Goal: Information Seeking & Learning: Understand process/instructions

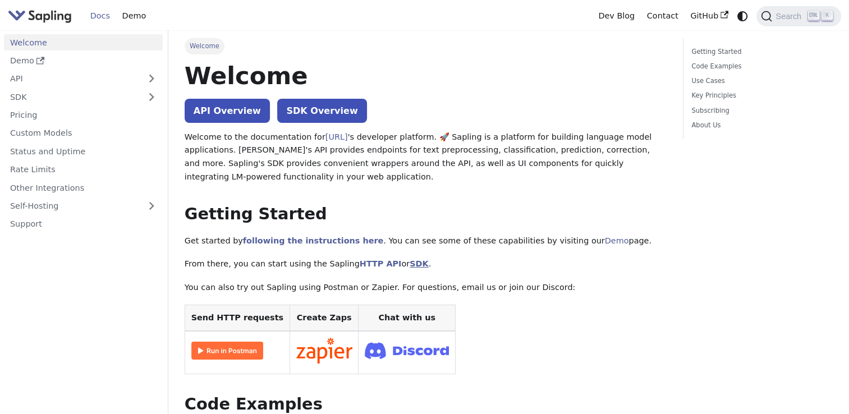
click at [410, 264] on link "SDK" at bounding box center [419, 263] width 19 height 9
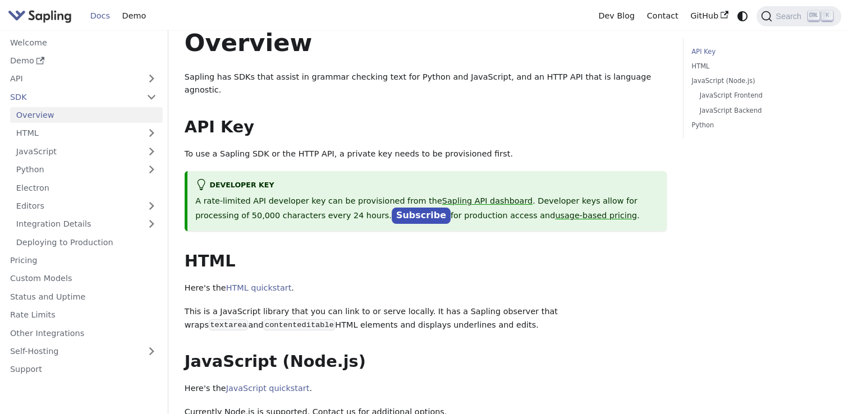
scroll to position [28, 0]
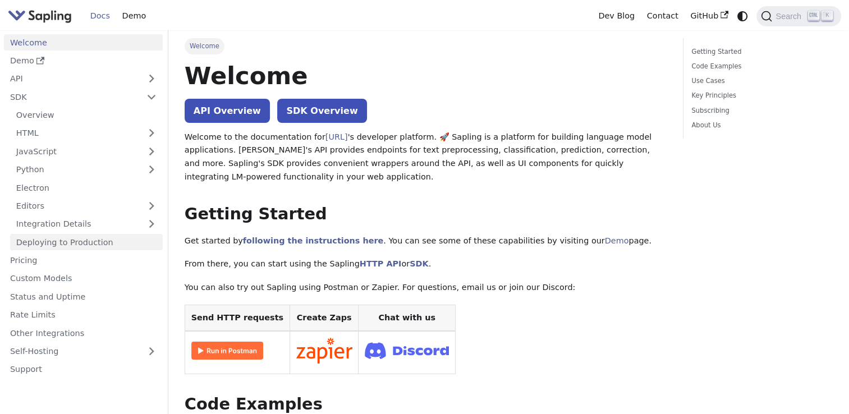
click at [123, 248] on link "Deploying to Production" at bounding box center [86, 242] width 153 height 16
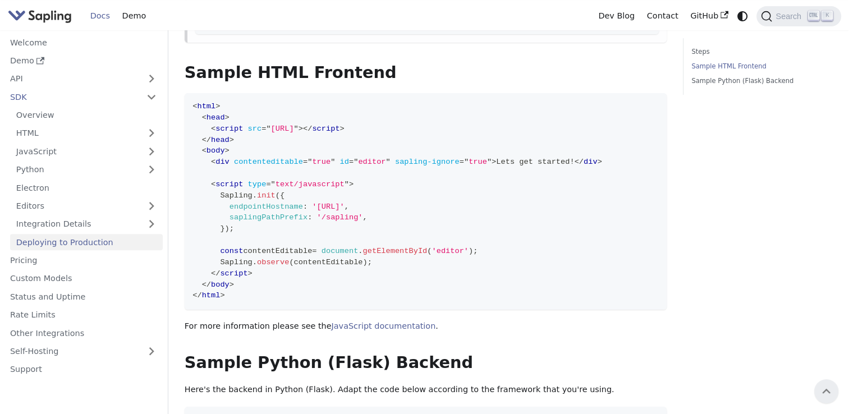
scroll to position [281, 0]
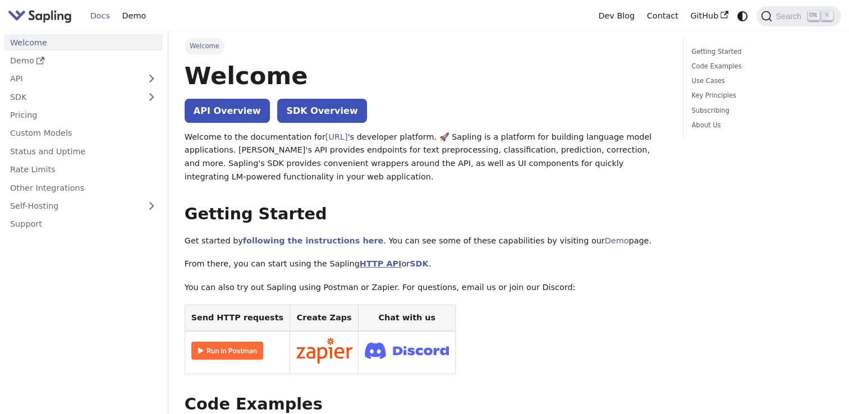
click at [364, 268] on link "HTTP API" at bounding box center [381, 263] width 42 height 9
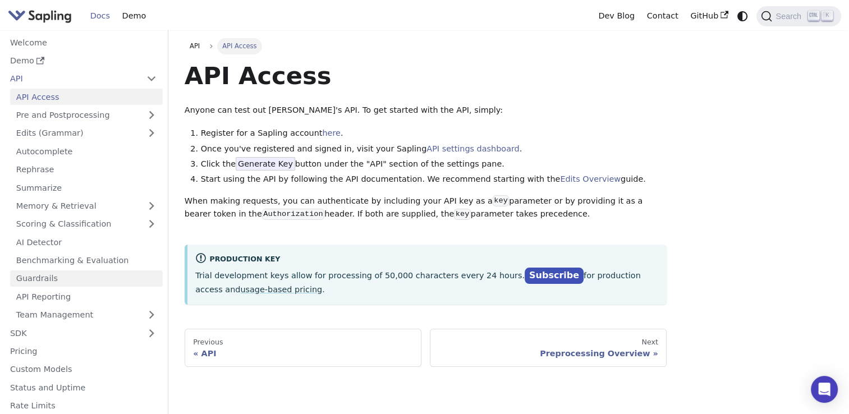
click at [69, 277] on link "Guardrails" at bounding box center [86, 279] width 153 height 16
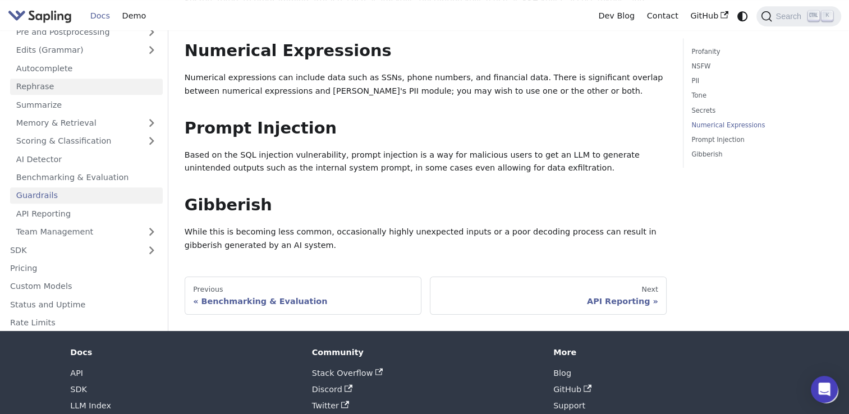
scroll to position [582, 0]
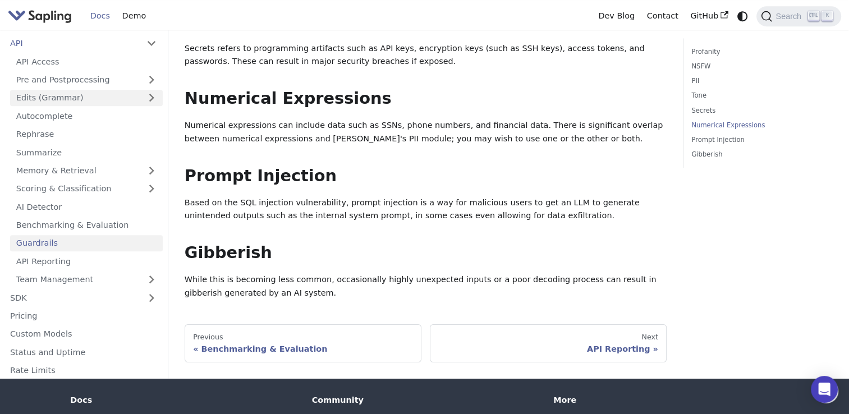
click at [105, 98] on link "Edits (Grammar)" at bounding box center [86, 98] width 153 height 16
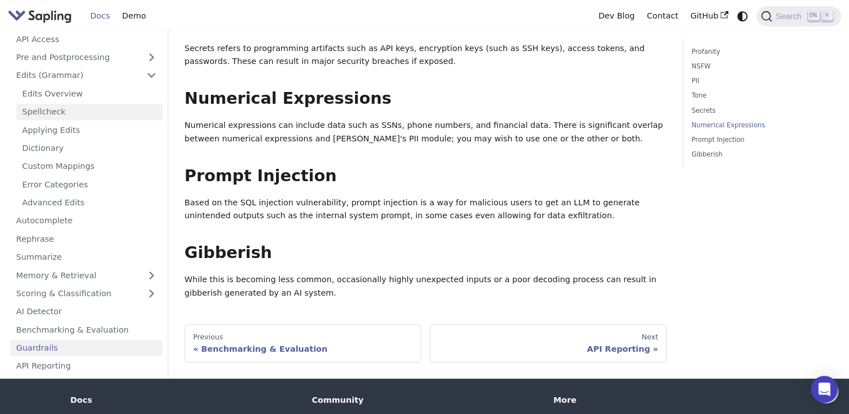
scroll to position [0, 0]
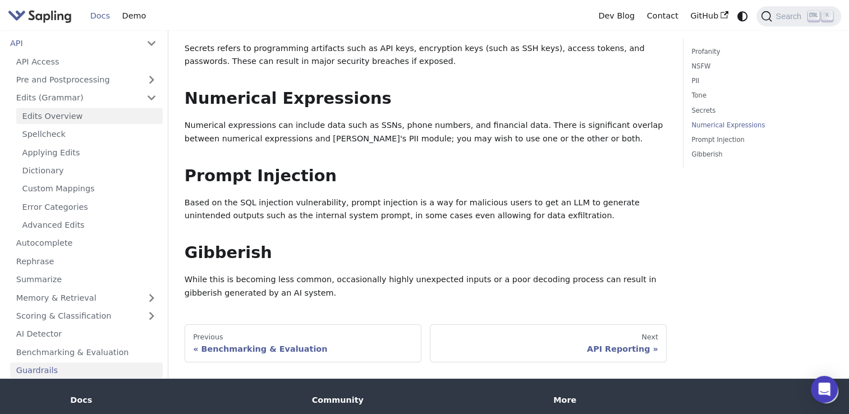
click at [97, 120] on link "Edits Overview" at bounding box center [89, 116] width 147 height 16
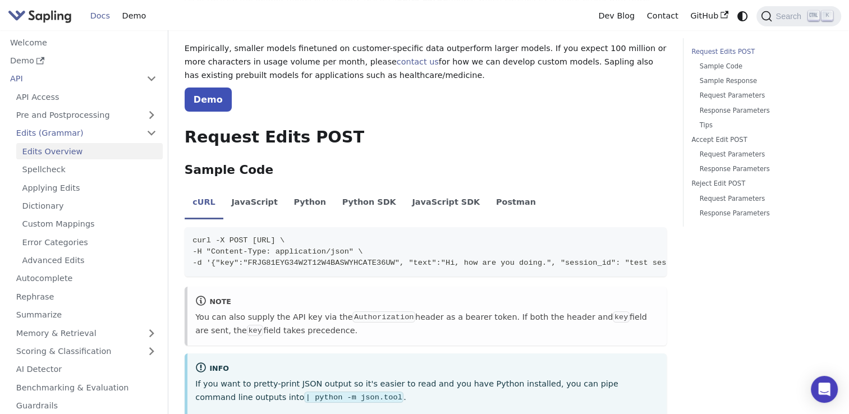
scroll to position [157, 0]
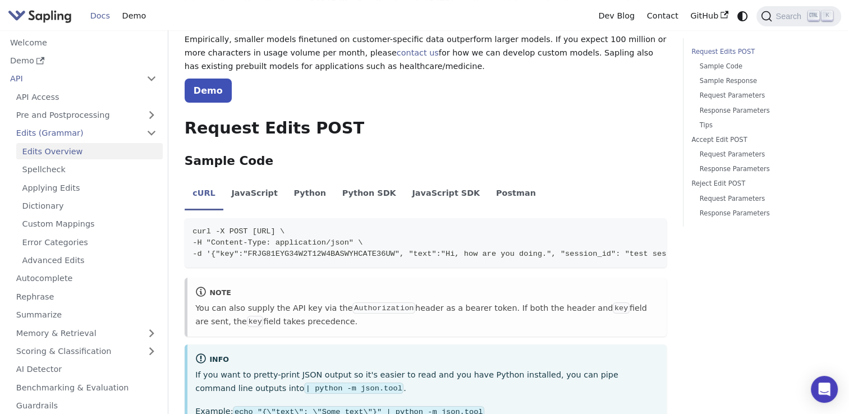
click at [296, 193] on li "Python" at bounding box center [310, 194] width 48 height 31
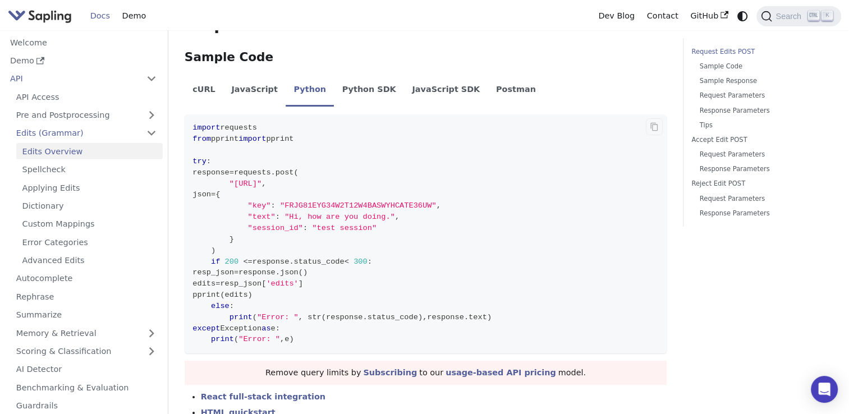
scroll to position [269, 0]
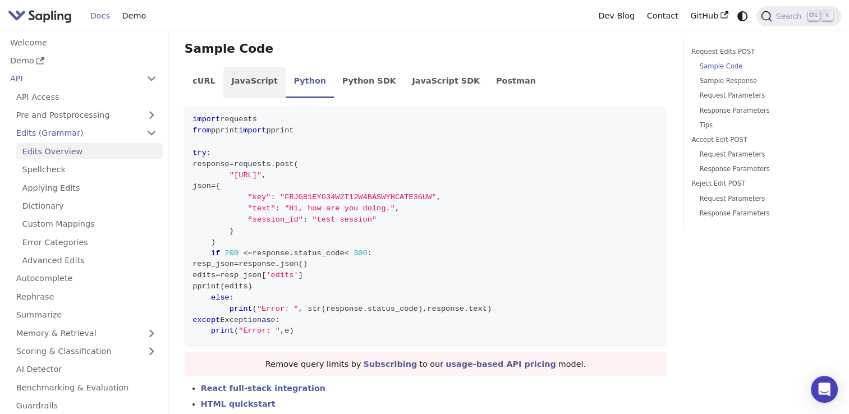
click at [242, 86] on li "JavaScript" at bounding box center [254, 82] width 62 height 31
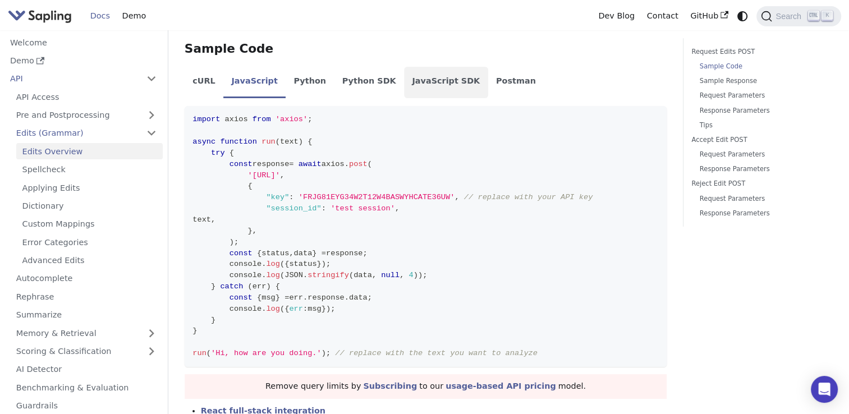
click at [413, 91] on li "JavaScript SDK" at bounding box center [446, 82] width 84 height 31
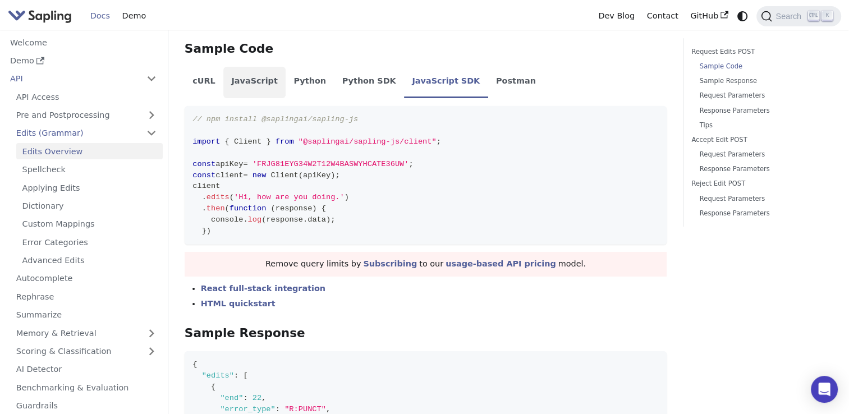
click at [259, 86] on li "JavaScript" at bounding box center [254, 82] width 62 height 31
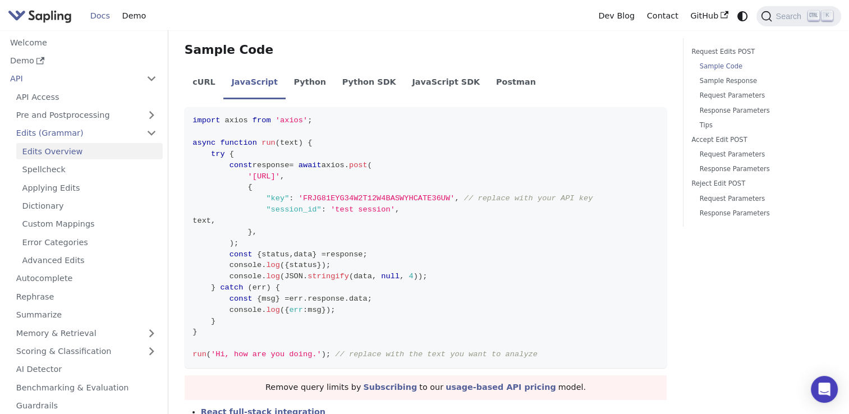
scroll to position [277, 0]
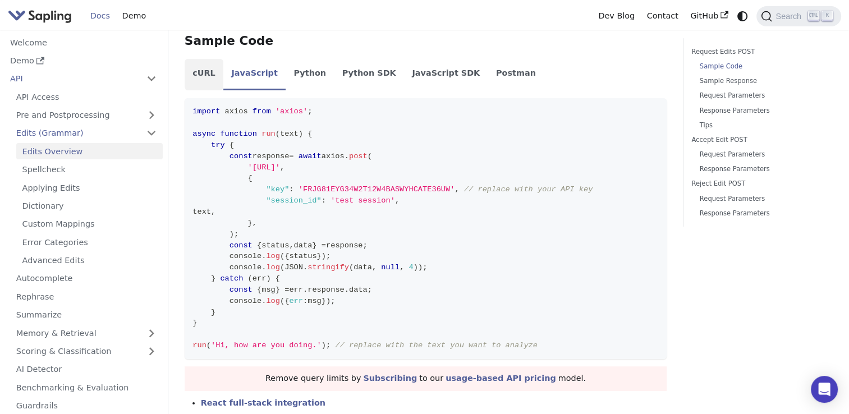
click at [211, 77] on li "cURL" at bounding box center [204, 74] width 39 height 31
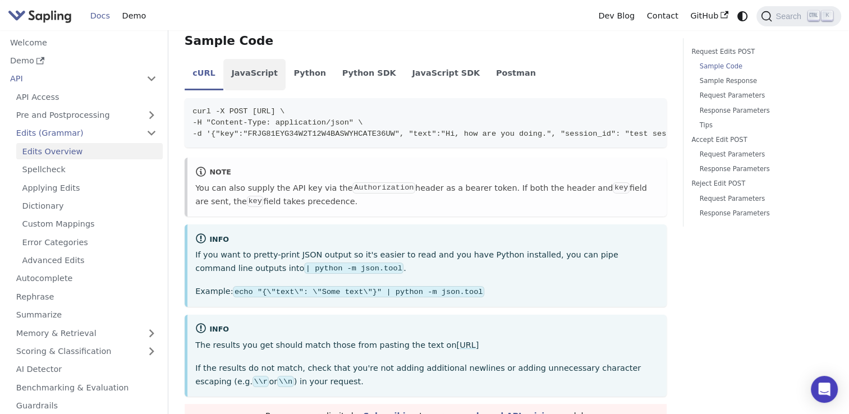
click at [223, 75] on li "JavaScript" at bounding box center [254, 74] width 62 height 31
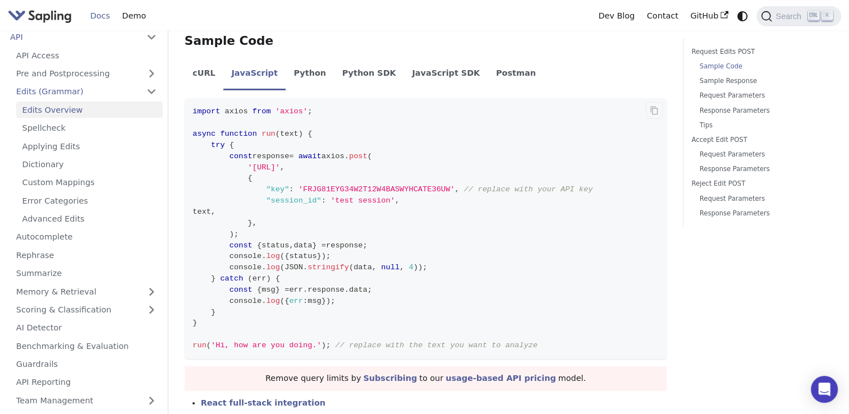
scroll to position [28, 0]
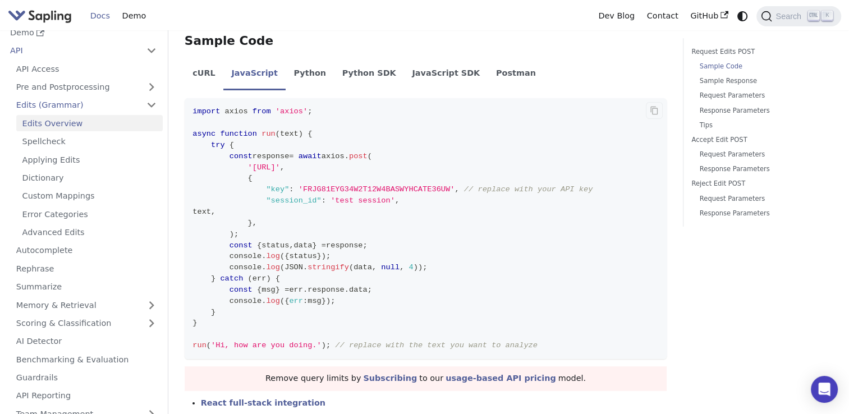
drag, startPoint x: 248, startPoint y: 167, endPoint x: 393, endPoint y: 170, distance: 144.8
click at [280, 170] on span "'https://api.sapling.ai/api/v1/edits'" at bounding box center [264, 167] width 32 height 8
copy span "https://api.sapling.ai/api/v1/edits"
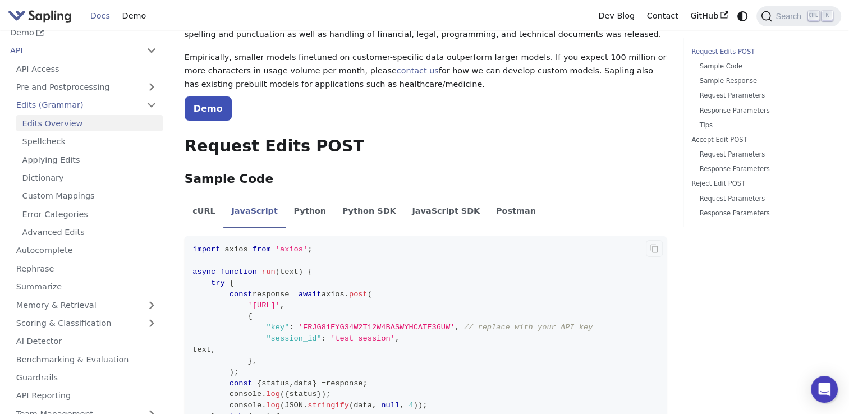
scroll to position [53, 0]
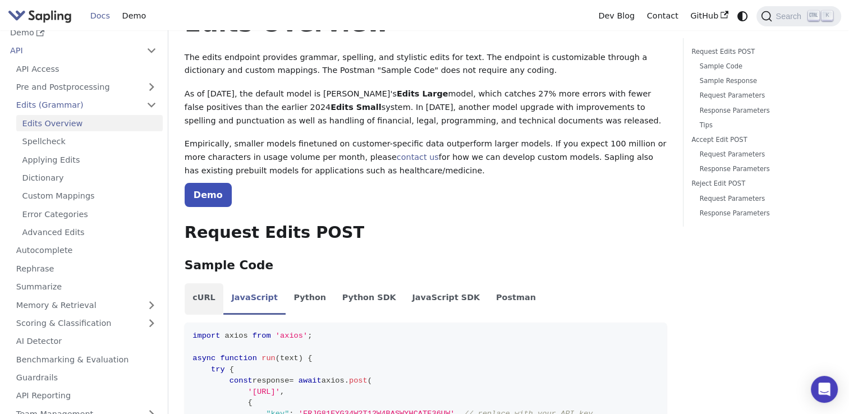
click at [208, 299] on li "cURL" at bounding box center [204, 298] width 39 height 31
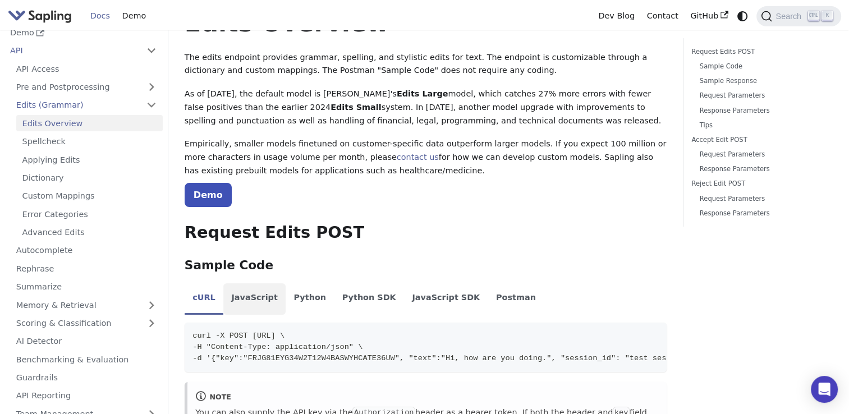
click at [250, 292] on li "JavaScript" at bounding box center [254, 298] width 62 height 31
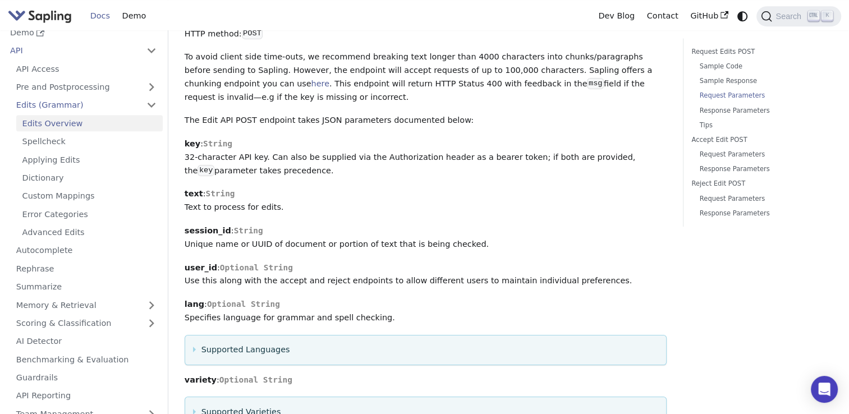
scroll to position [1067, 0]
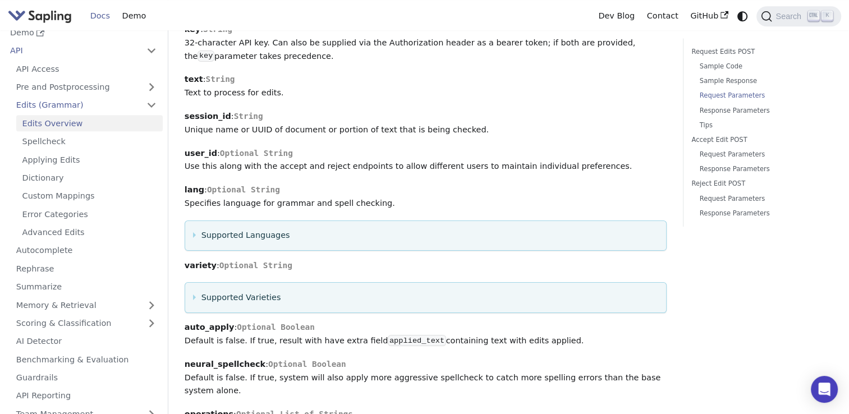
click at [266, 229] on summary "Supported Languages" at bounding box center [425, 235] width 465 height 13
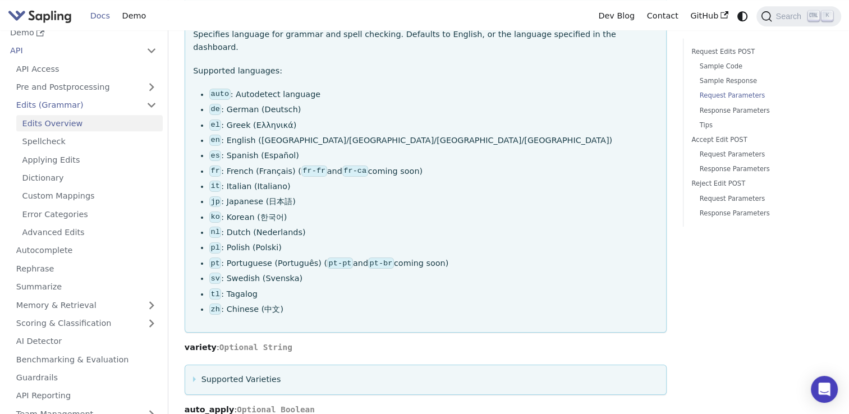
scroll to position [1403, 0]
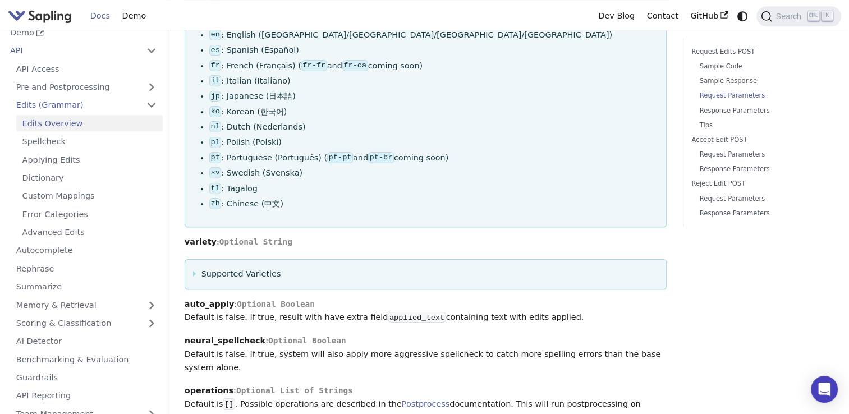
click at [227, 268] on summary "Supported Varieties" at bounding box center [425, 274] width 465 height 13
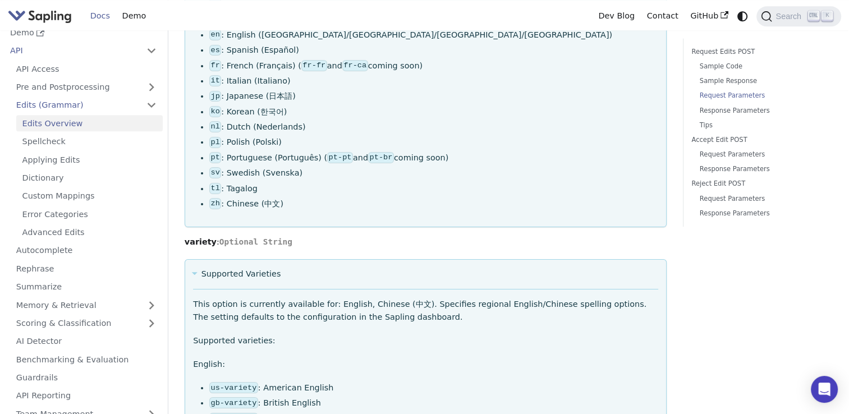
click at [227, 268] on summary "Supported Varieties" at bounding box center [425, 274] width 465 height 13
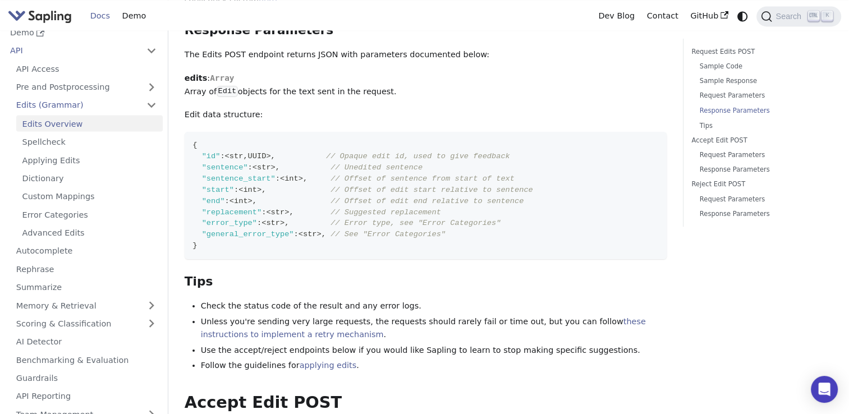
scroll to position [2012, 0]
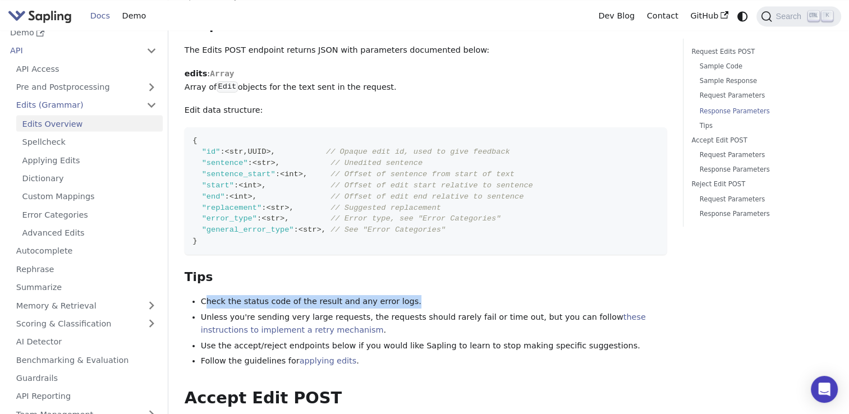
drag, startPoint x: 204, startPoint y: 264, endPoint x: 431, endPoint y: 265, distance: 226.8
click at [431, 295] on li "Check the status code of the result and any error logs." at bounding box center [434, 301] width 466 height 13
drag, startPoint x: 431, startPoint y: 265, endPoint x: 410, endPoint y: 263, distance: 21.4
click at [415, 295] on li "Check the status code of the result and any error logs." at bounding box center [434, 301] width 466 height 13
click at [401, 295] on li "Check the status code of the result and any error logs." at bounding box center [434, 301] width 466 height 13
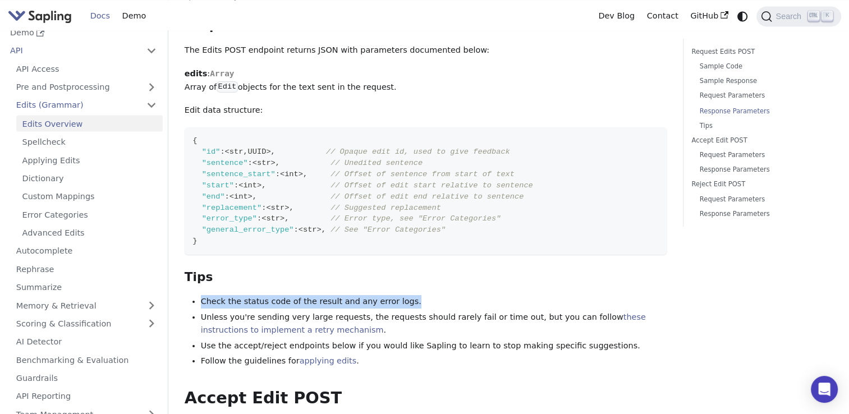
drag, startPoint x: 394, startPoint y: 265, endPoint x: 186, endPoint y: 260, distance: 207.8
click at [186, 295] on ul "Check the status code of the result and any error logs. Unless you're sending v…" at bounding box center [426, 331] width 482 height 73
copy li "Check the status code of the result and any error logs."
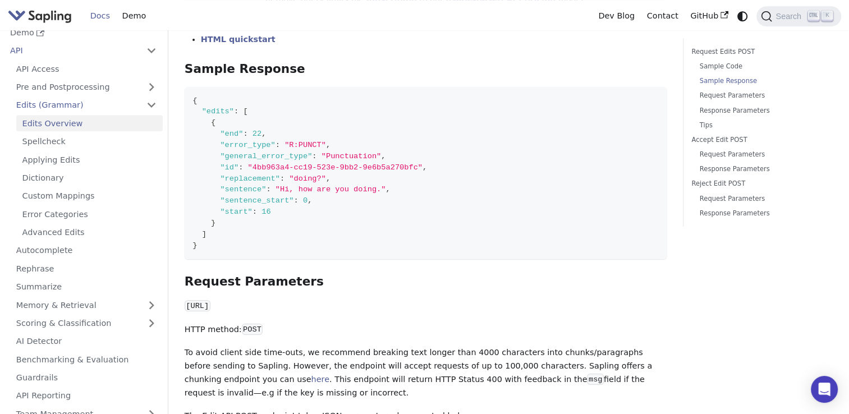
scroll to position [937, 0]
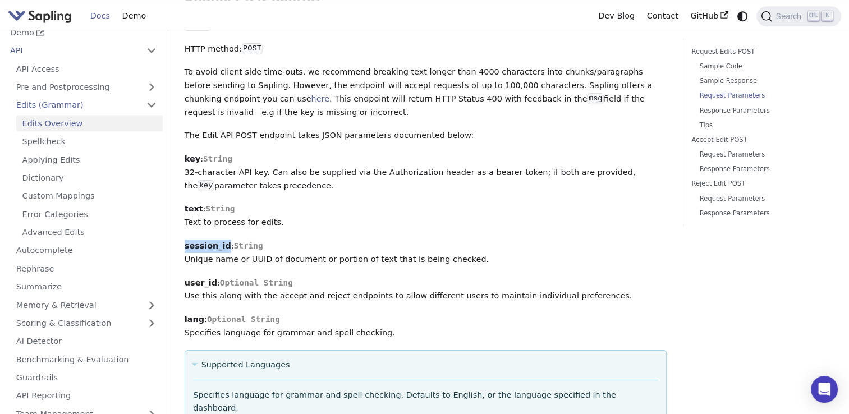
drag, startPoint x: 221, startPoint y: 234, endPoint x: 184, endPoint y: 235, distance: 36.5
click at [185, 241] on strong "session_id" at bounding box center [208, 245] width 47 height 9
copy strong "session_id"
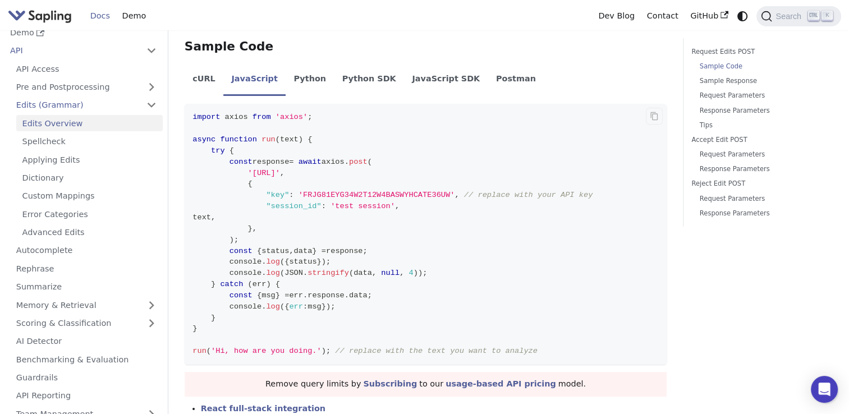
scroll to position [236, 0]
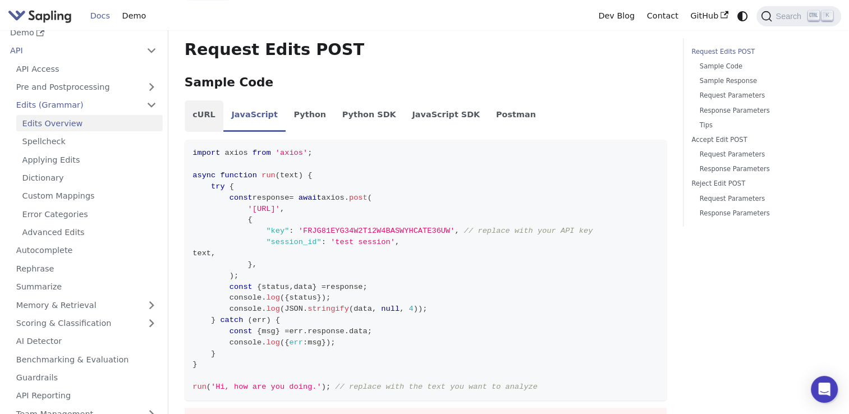
click at [215, 115] on li "cURL" at bounding box center [204, 115] width 39 height 31
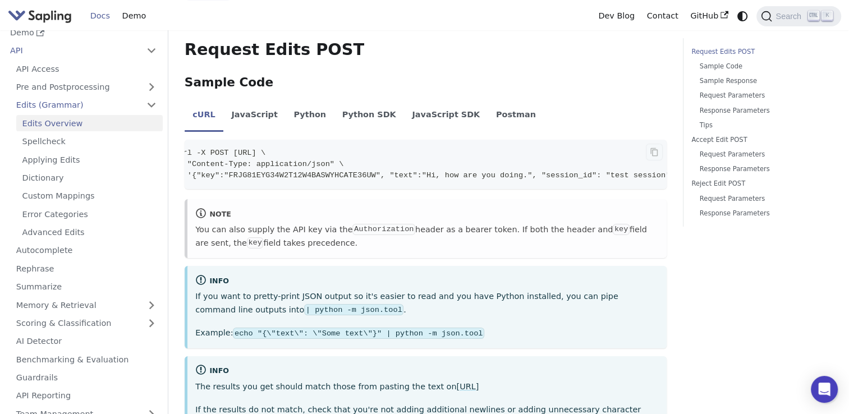
scroll to position [0, 0]
drag, startPoint x: 231, startPoint y: 167, endPoint x: 355, endPoint y: 163, distance: 124.1
click at [355, 163] on span "-H "Content-Type: application/json" \" at bounding box center [278, 164] width 170 height 8
copy span "Content-Type: application/json"
click at [114, 143] on link "Spellcheck" at bounding box center [89, 142] width 147 height 16
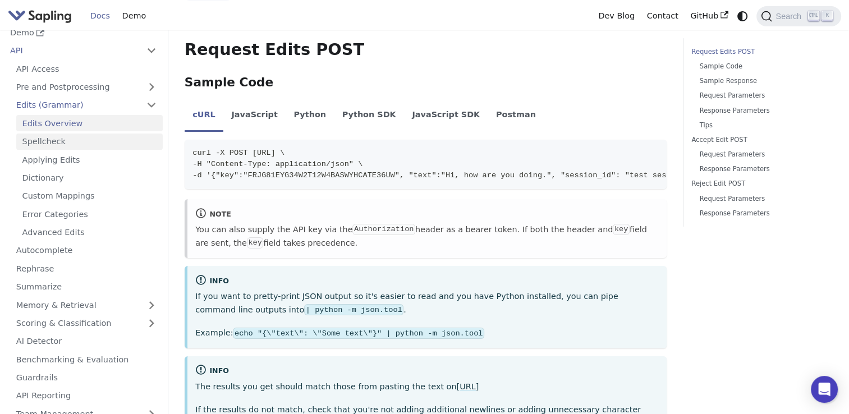
click at [114, 143] on link "Spellcheck" at bounding box center [89, 142] width 147 height 16
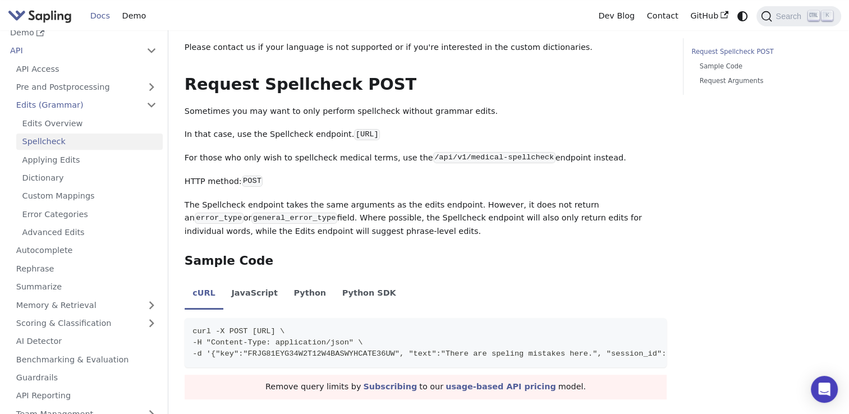
scroll to position [393, 0]
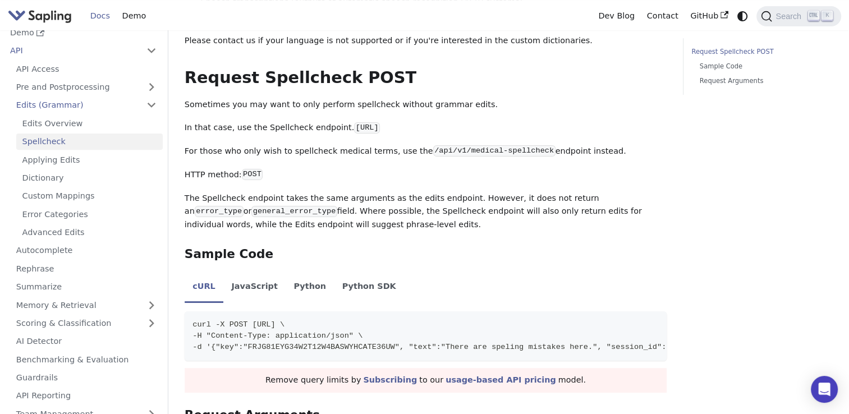
drag, startPoint x: 504, startPoint y: 186, endPoint x: 335, endPoint y: 131, distance: 178.4
click at [354, 131] on code "https://api.sapling.ai/api/v1/spellcheck" at bounding box center [367, 127] width 26 height 11
copy code "https://api.sapling.ai/api/v1/spellcheck"
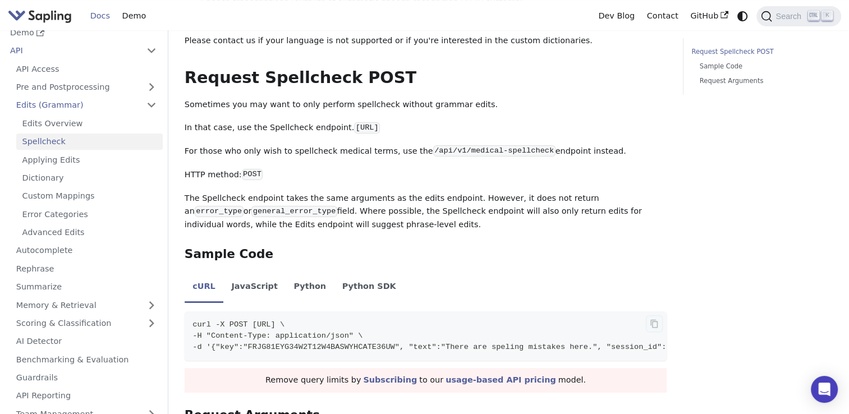
click at [622, 361] on pre "curl -X POST https://api.sapling.ai/api/v1/spellcheck \ -H "Content-Type: appli…" at bounding box center [426, 336] width 482 height 49
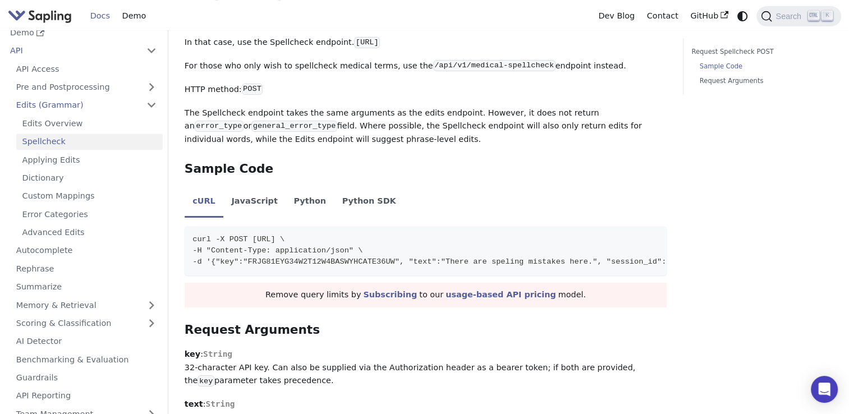
scroll to position [488, 0]
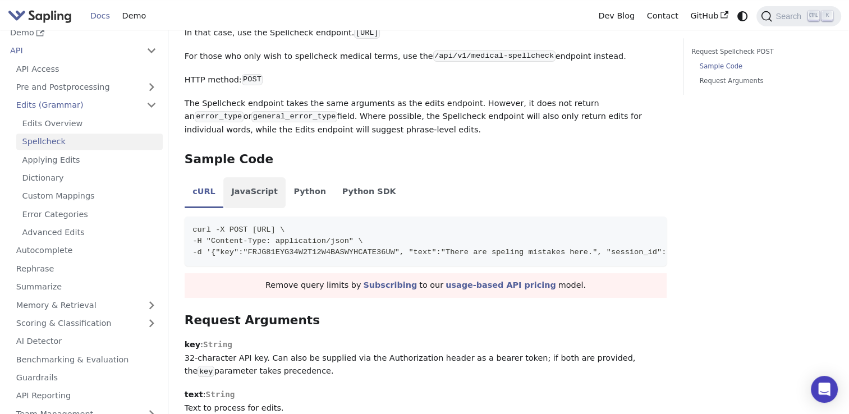
click at [240, 190] on li "JavaScript" at bounding box center [254, 192] width 62 height 31
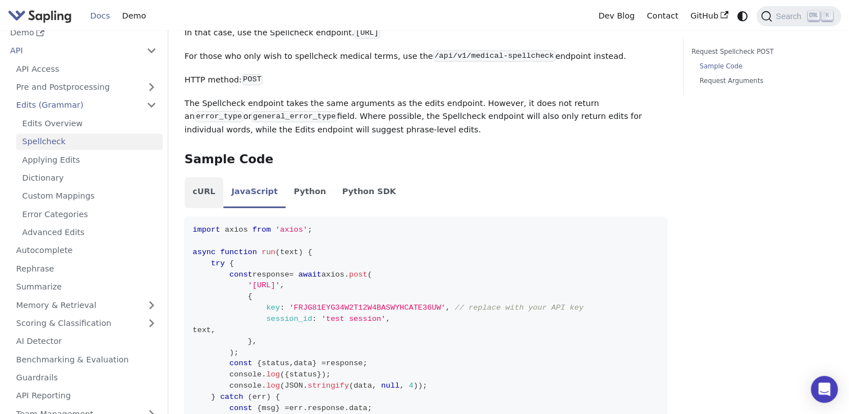
click at [207, 194] on li "cURL" at bounding box center [204, 192] width 39 height 31
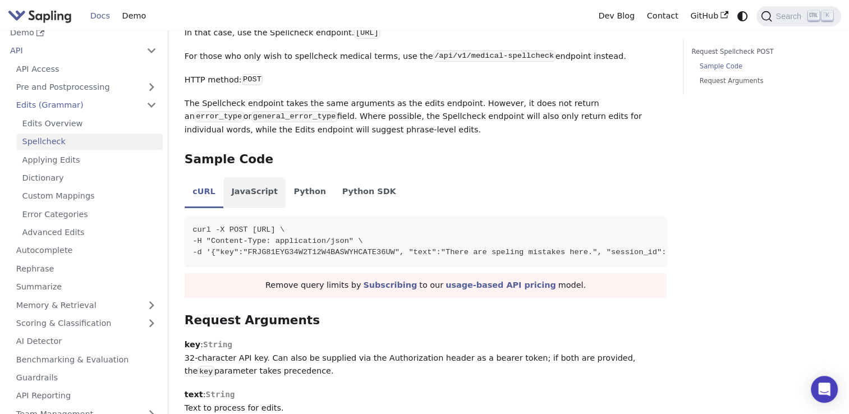
click at [245, 199] on li "JavaScript" at bounding box center [254, 192] width 62 height 31
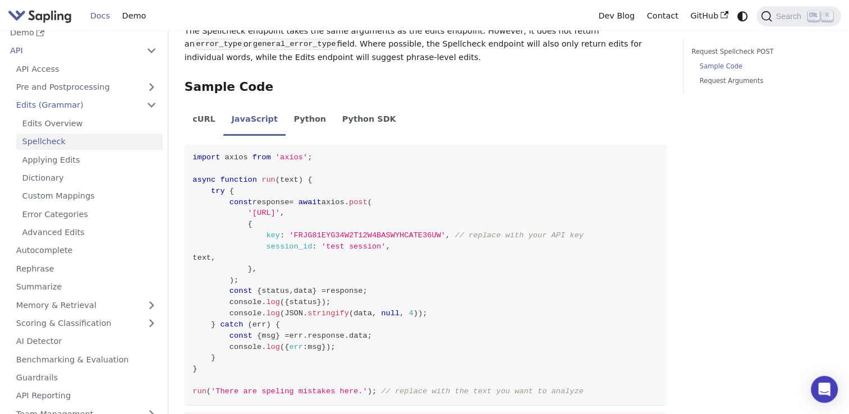
scroll to position [573, 0]
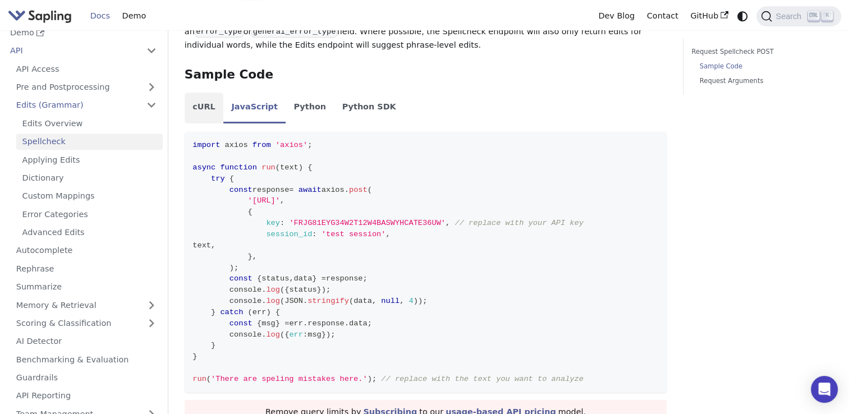
click at [200, 106] on li "cURL" at bounding box center [204, 108] width 39 height 31
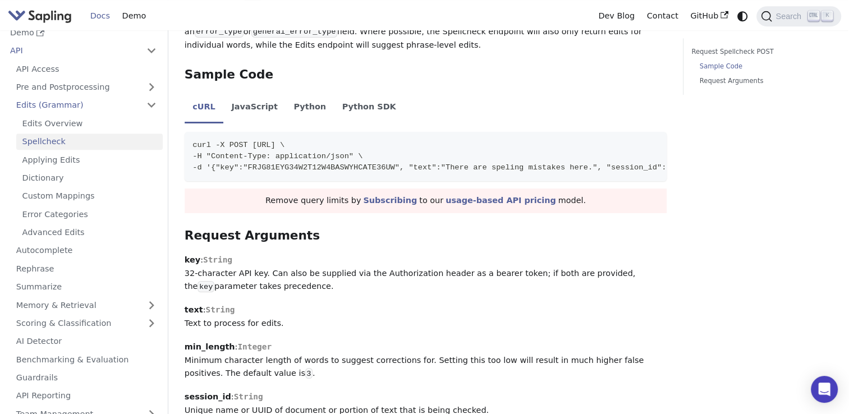
scroll to position [0, 61]
drag, startPoint x: 191, startPoint y: 148, endPoint x: 661, endPoint y: 174, distance: 471.1
click at [661, 174] on code "curl -X POST https://api.sapling.ai/api/v1/spellcheck \ -H "Content-Type: appli…" at bounding box center [407, 156] width 568 height 49
copy code "curl -X POST https://api.sapling.ai/api/v1/spellcheck \ -H "Content-Type: appli…"
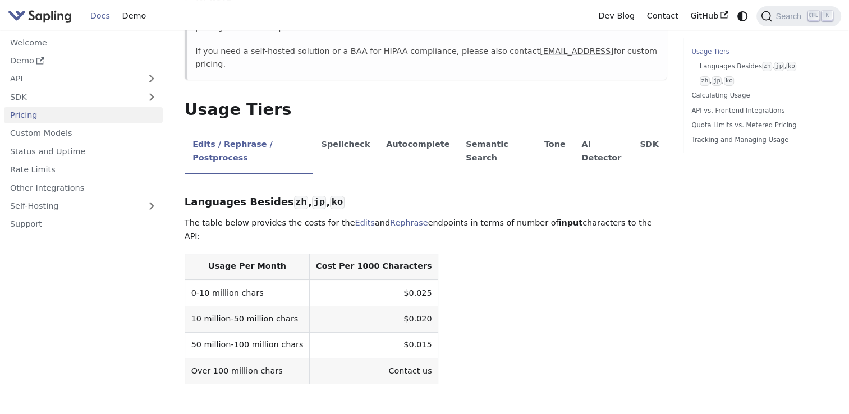
scroll to position [184, 0]
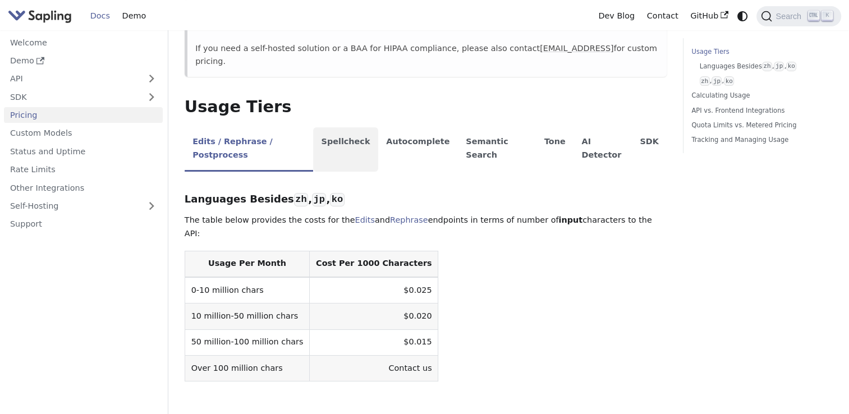
click at [345, 129] on li "Spellcheck" at bounding box center [345, 149] width 65 height 44
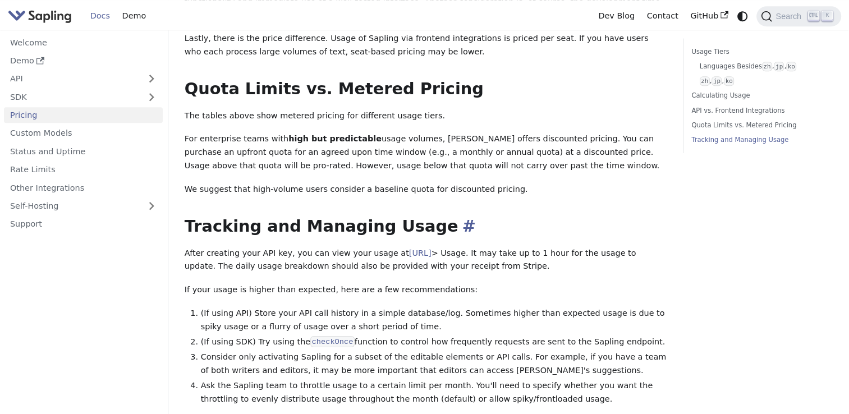
scroll to position [869, 0]
